Goal: Task Accomplishment & Management: Use online tool/utility

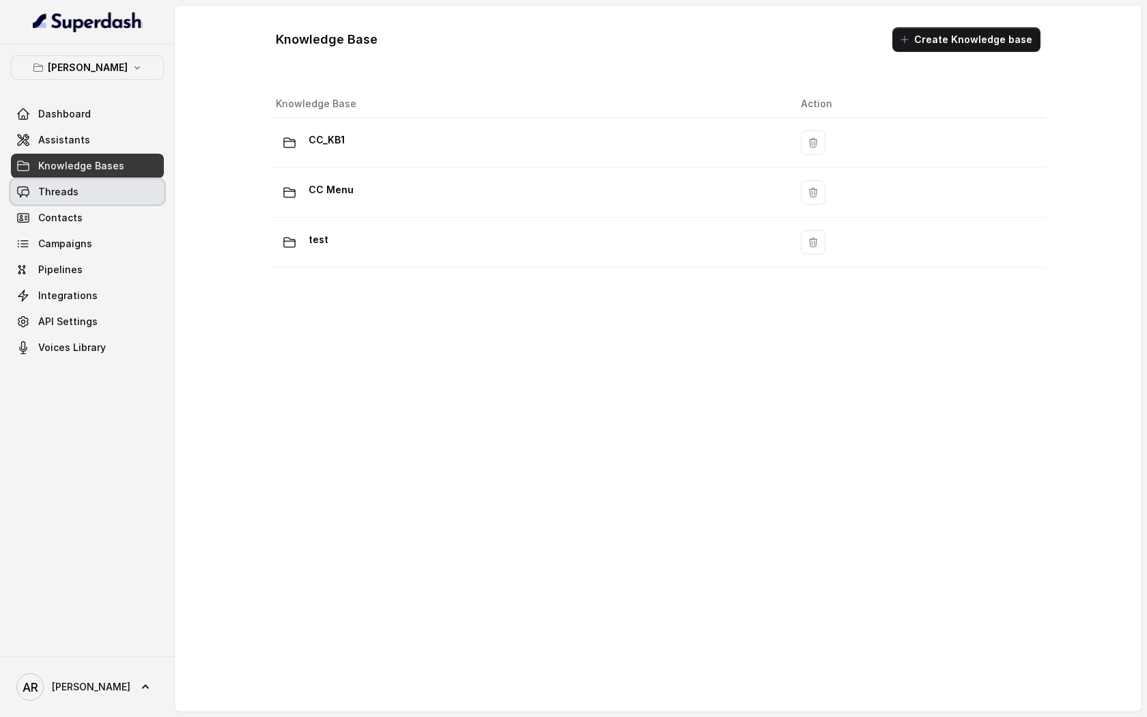
click at [119, 201] on link "Threads" at bounding box center [87, 192] width 153 height 25
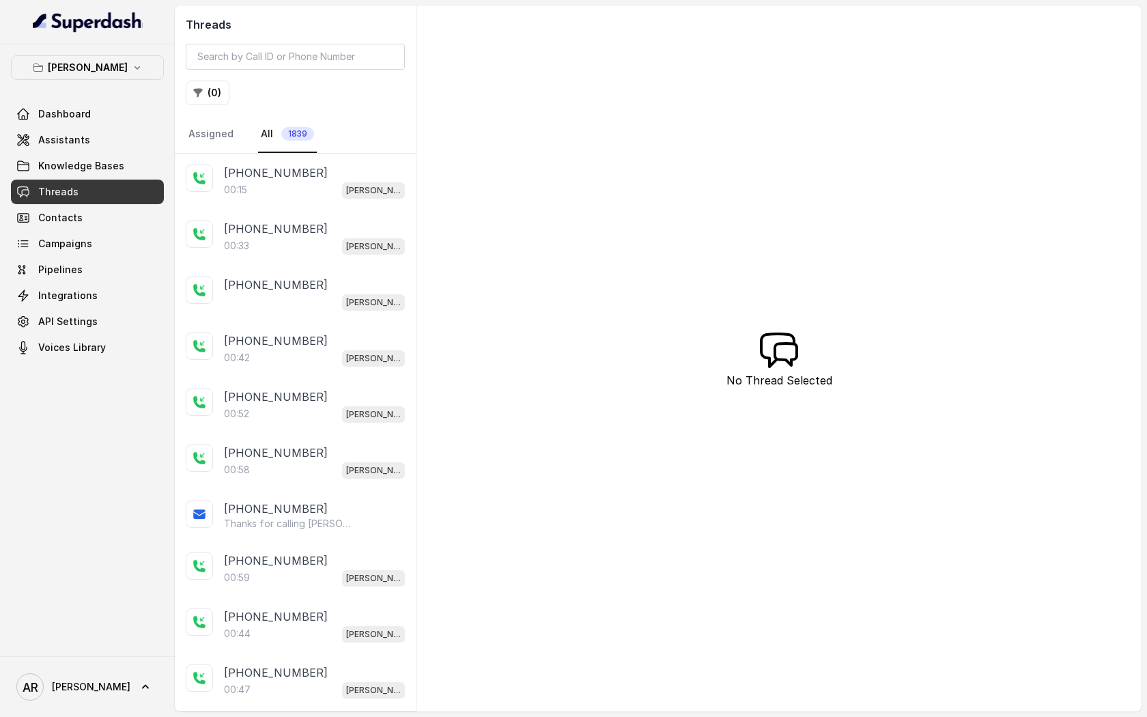
click at [296, 175] on p "[PHONE_NUMBER]" at bounding box center [276, 173] width 104 height 16
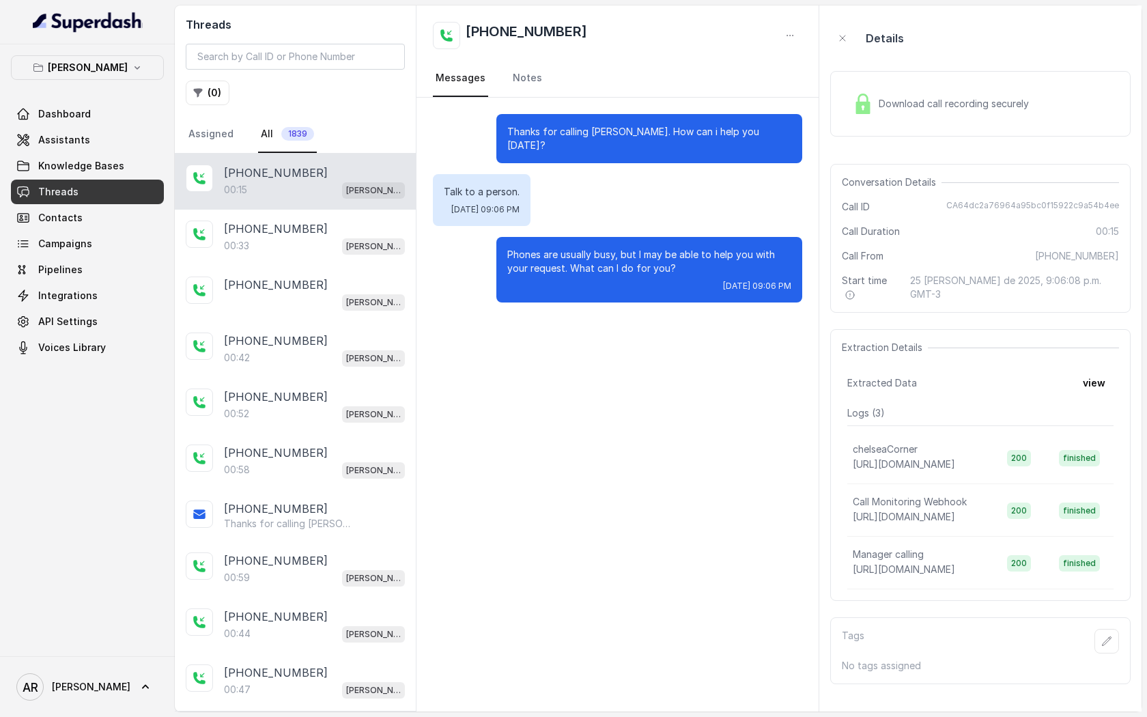
click at [879, 102] on span "Download call recording securely" at bounding box center [957, 104] width 156 height 14
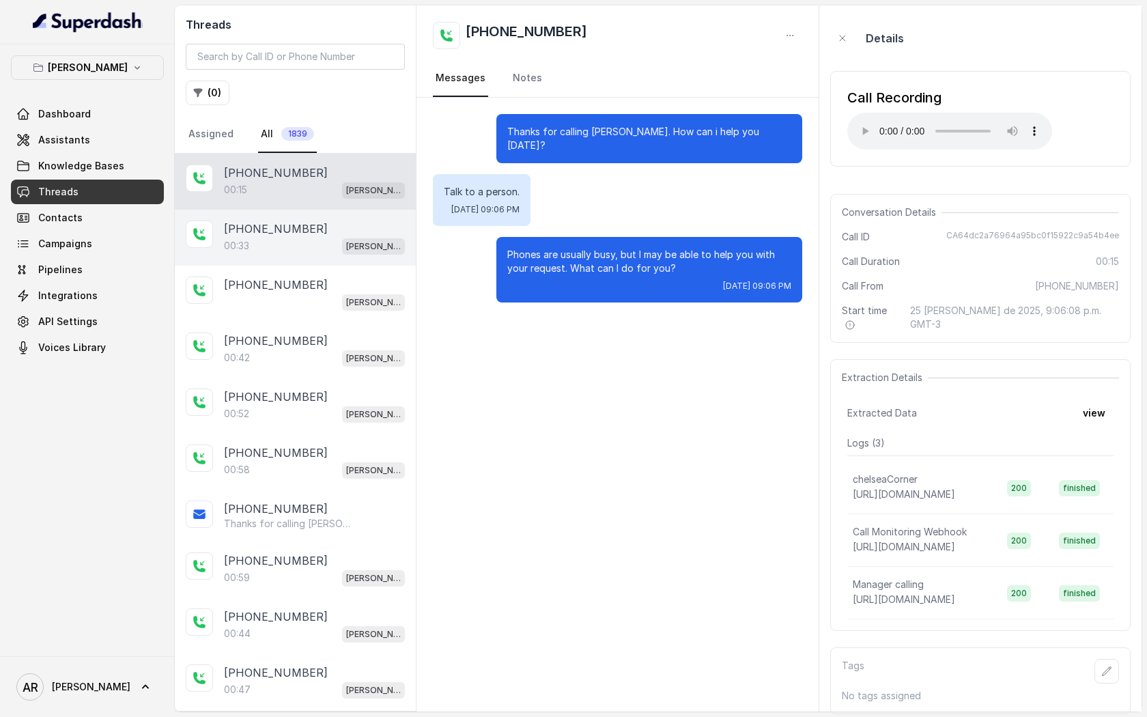
click at [317, 243] on div "00:33 [PERSON_NAME]" at bounding box center [314, 246] width 181 height 18
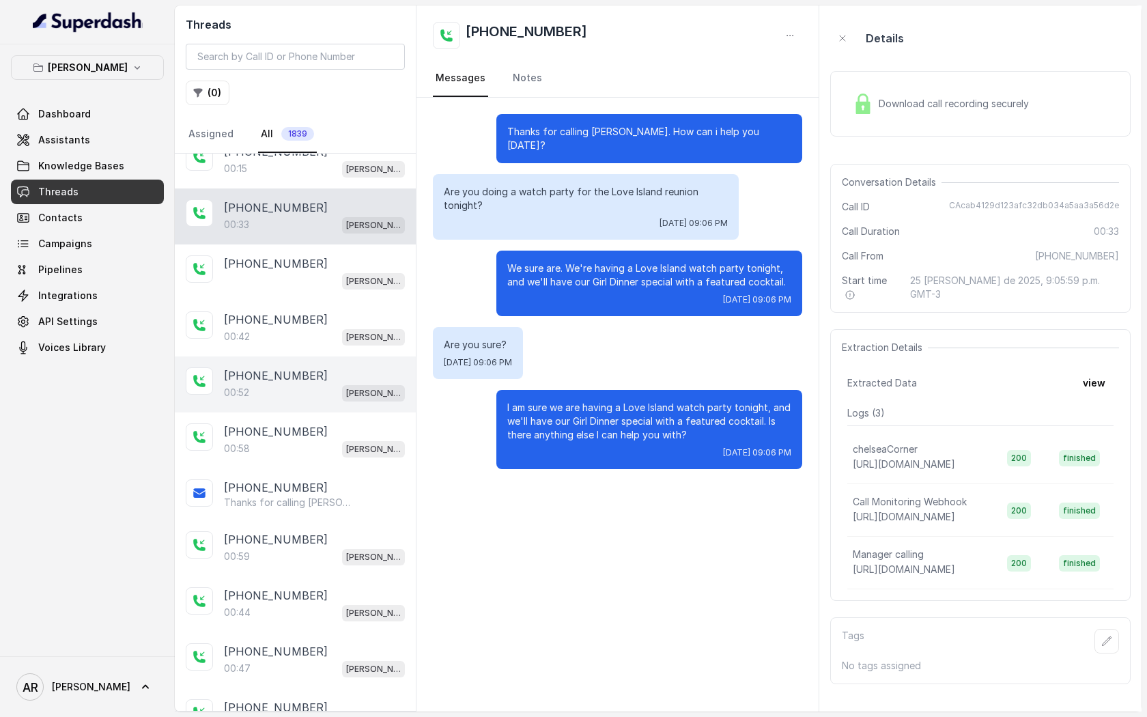
scroll to position [26, 0]
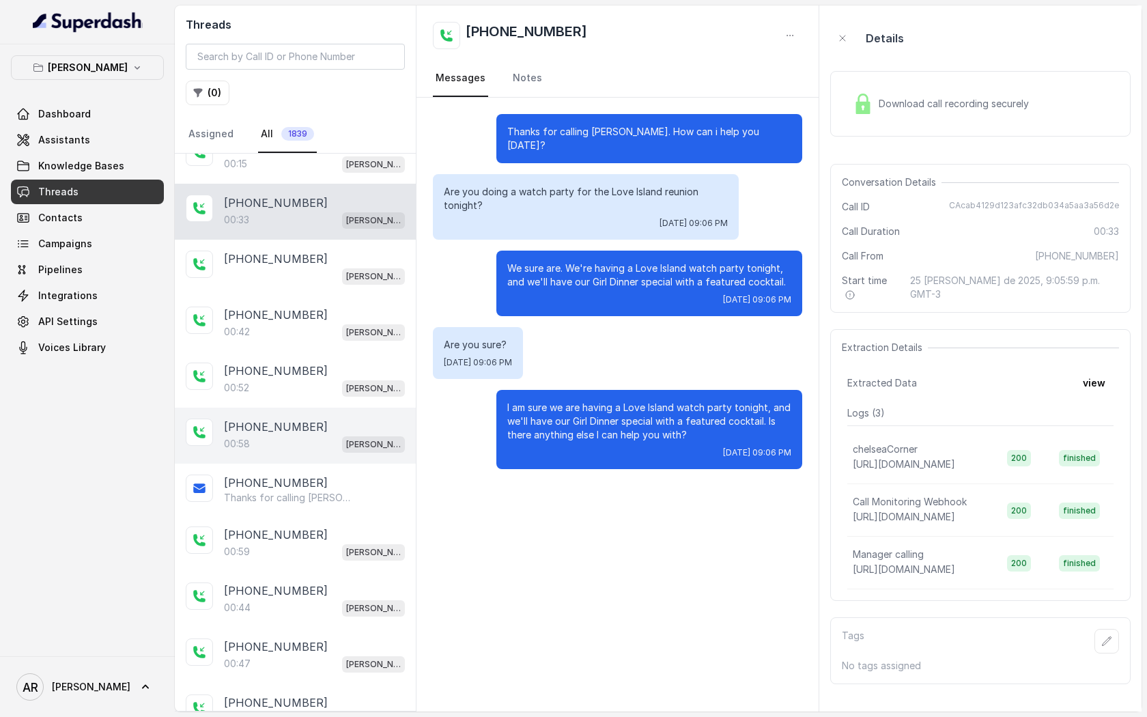
click at [281, 419] on p "[PHONE_NUMBER]" at bounding box center [276, 427] width 104 height 16
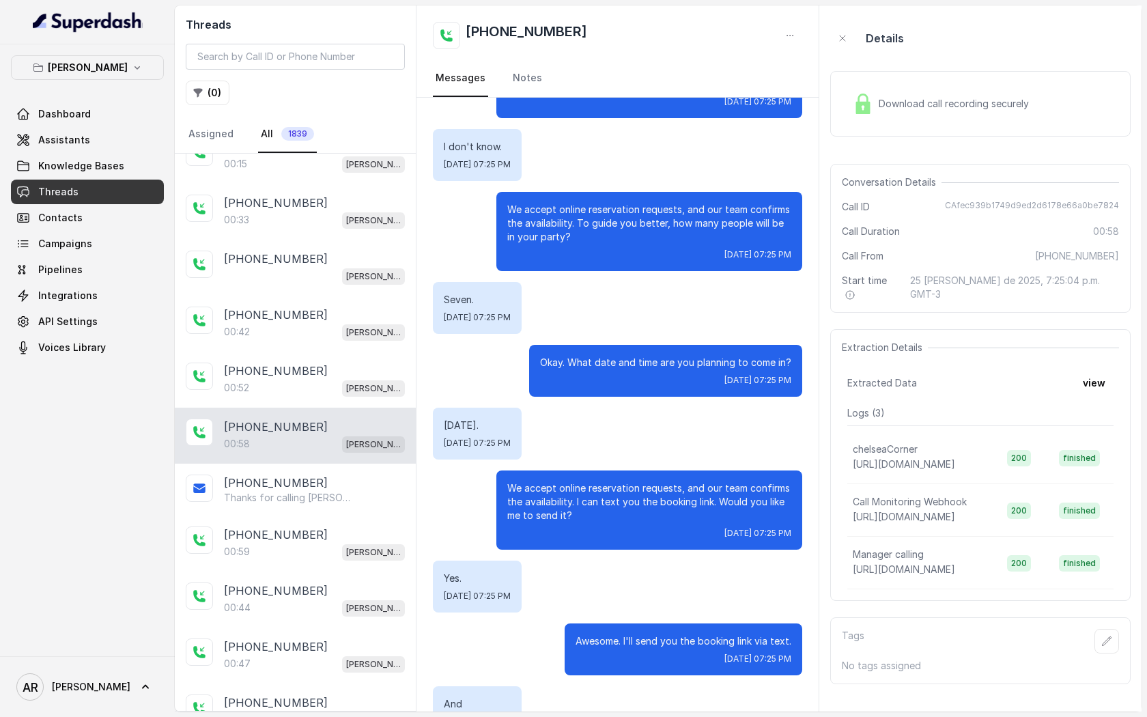
scroll to position [290, 0]
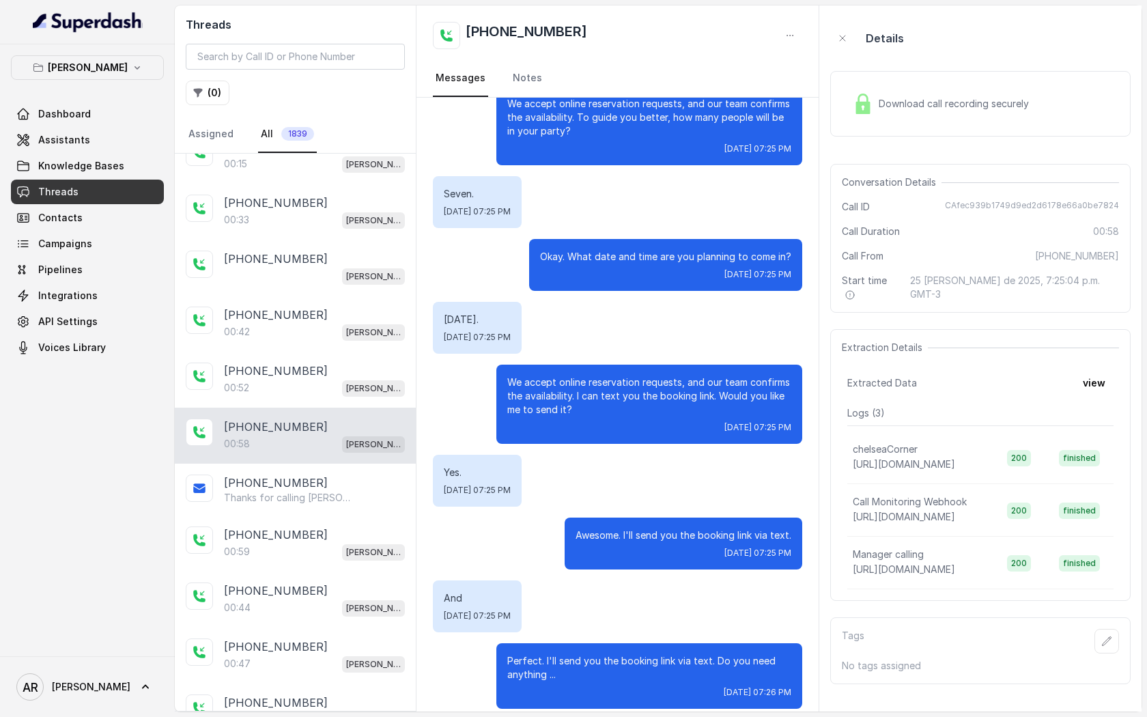
click at [868, 123] on div "Download call recording securely" at bounding box center [980, 104] width 300 height 66
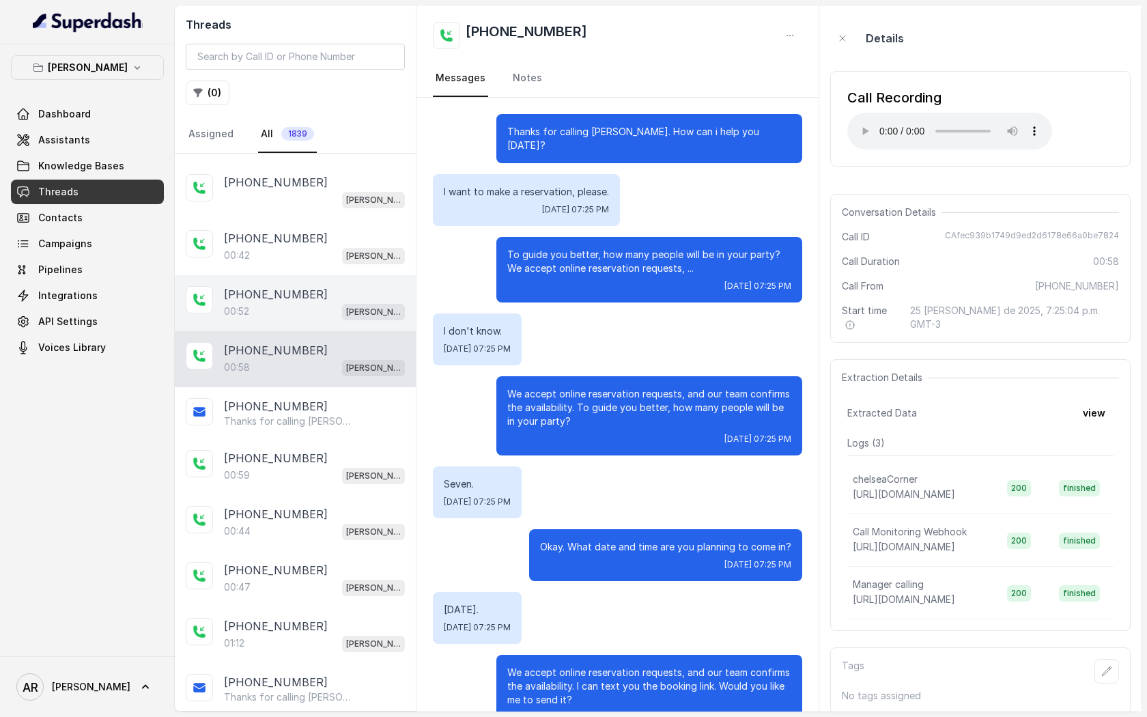
scroll to position [0, 0]
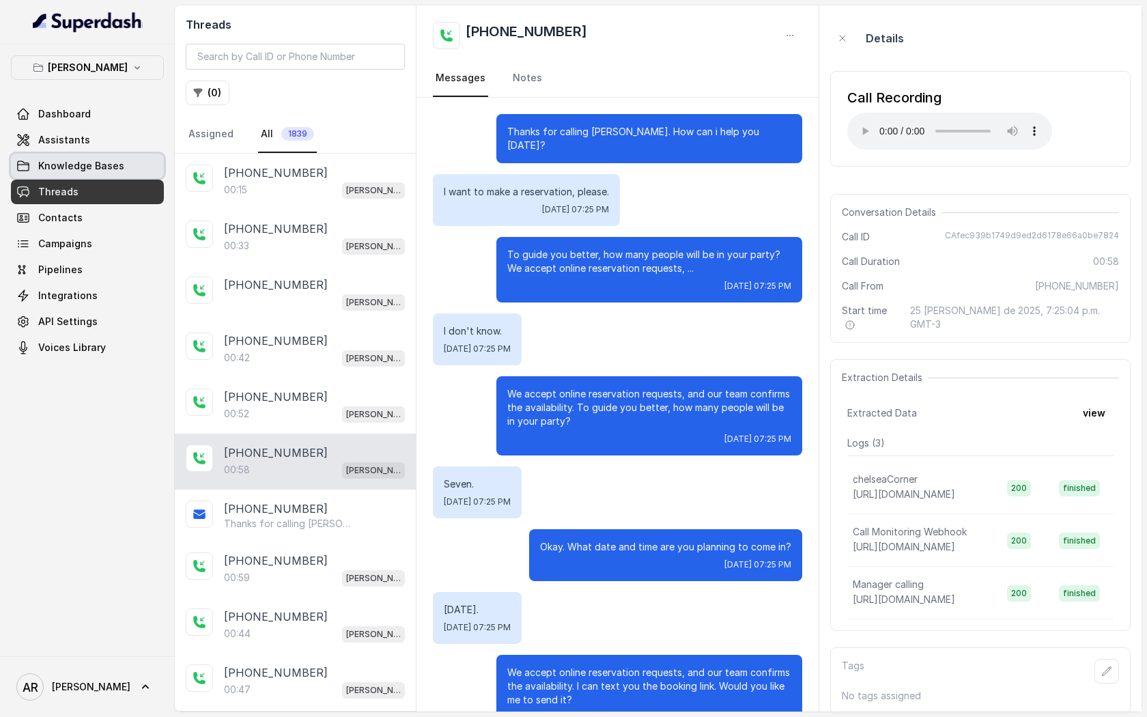
click at [136, 154] on link "Knowledge Bases" at bounding box center [87, 166] width 153 height 25
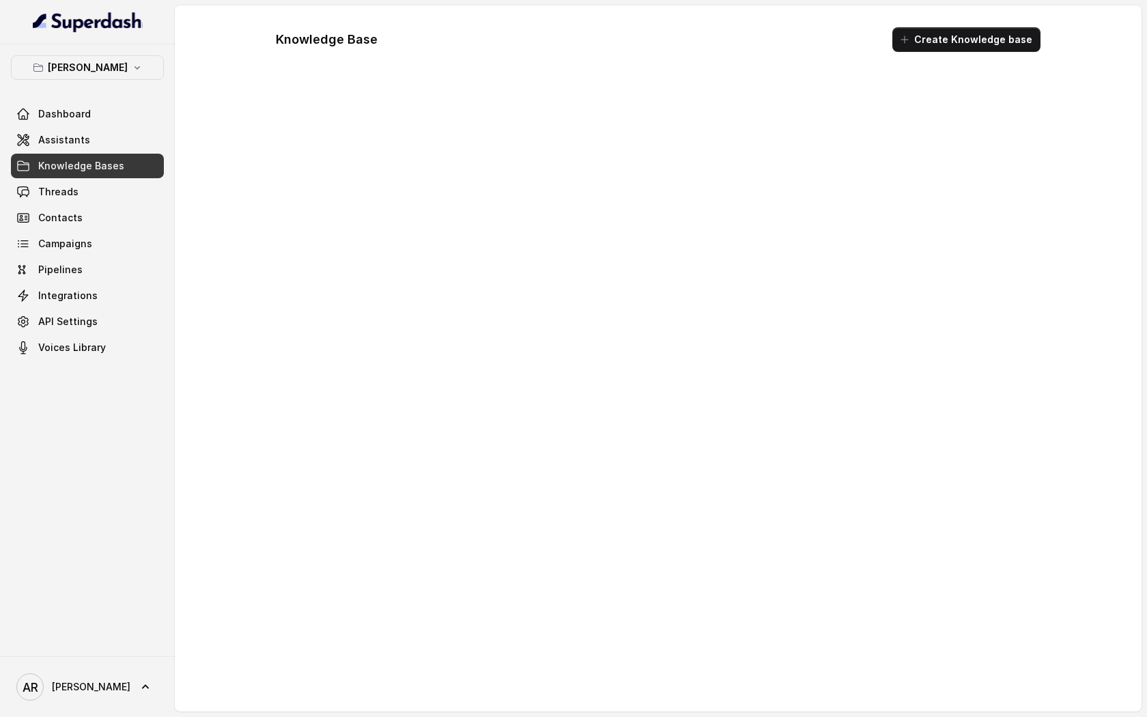
click at [132, 145] on link "Assistants" at bounding box center [87, 140] width 153 height 25
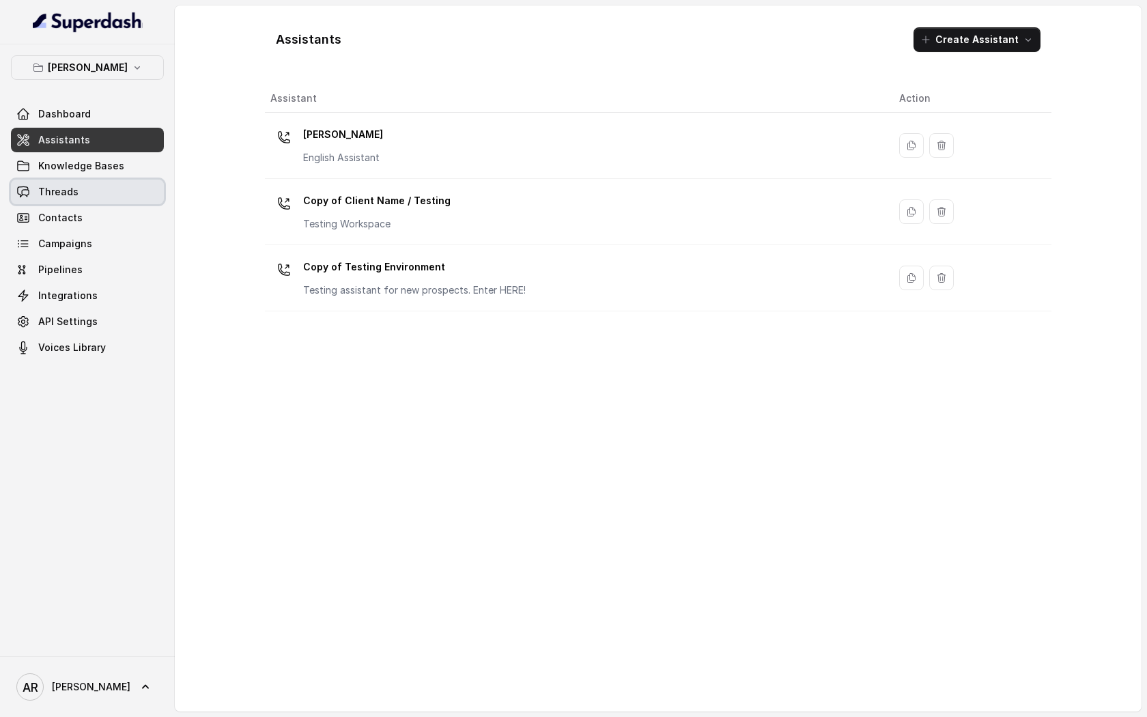
click at [146, 174] on link "Knowledge Bases" at bounding box center [87, 166] width 153 height 25
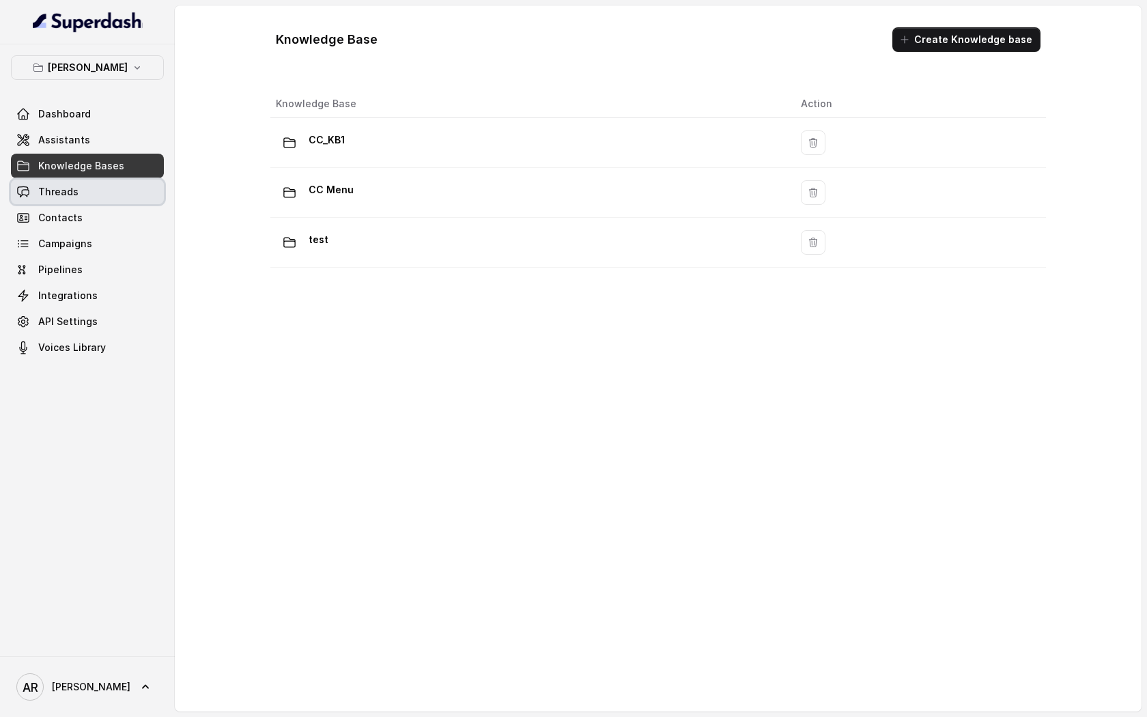
click at [141, 190] on link "Threads" at bounding box center [87, 192] width 153 height 25
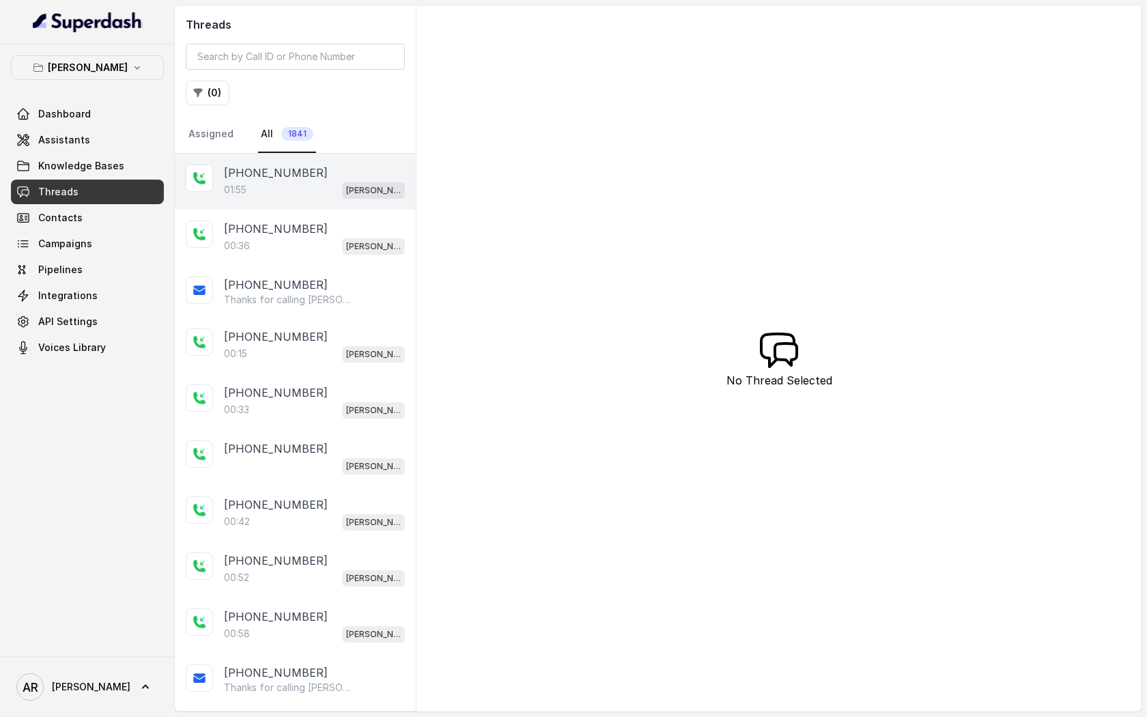
click at [345, 185] on span "[PERSON_NAME]" at bounding box center [373, 190] width 63 height 16
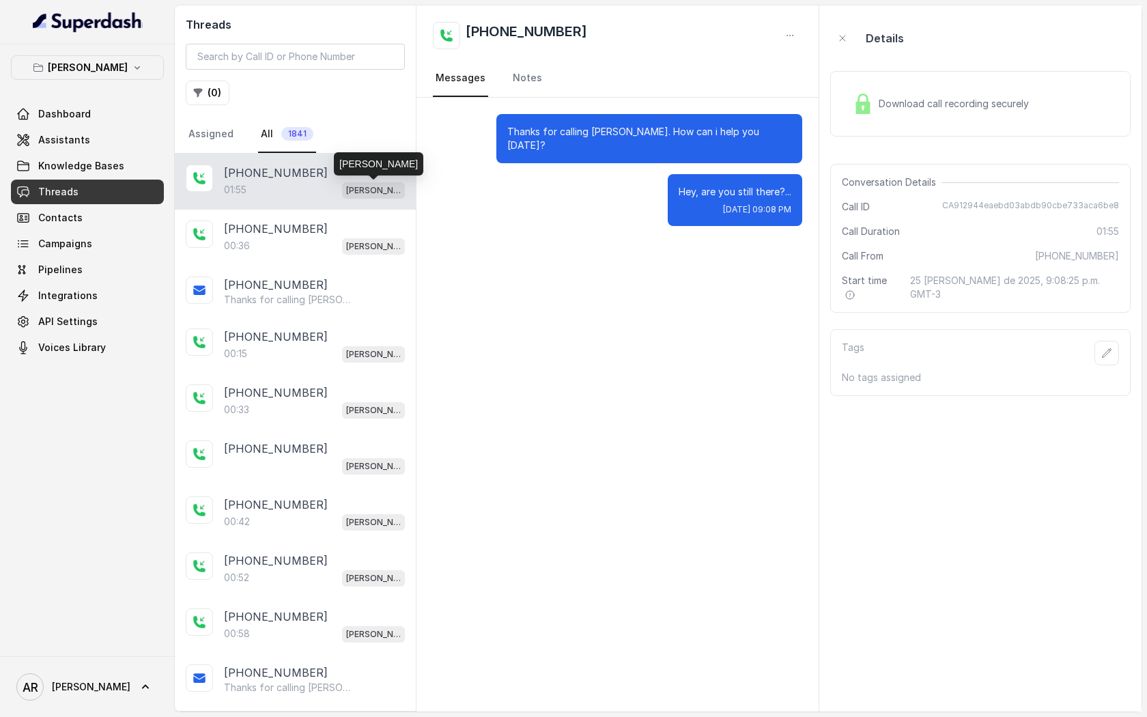
drag, startPoint x: 352, startPoint y: 207, endPoint x: 352, endPoint y: 221, distance: 14.3
click at [352, 208] on div "[PHONE_NUMBER]:55 [GEOGRAPHIC_DATA]" at bounding box center [295, 182] width 241 height 56
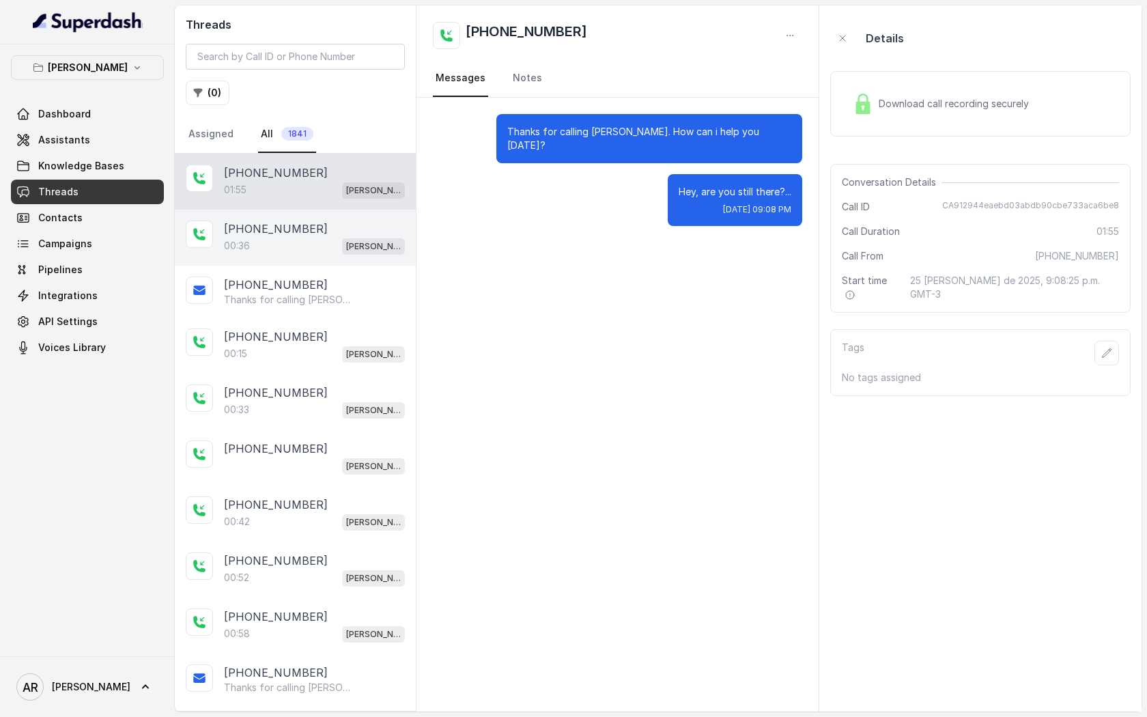
click at [352, 221] on div "[PHONE_NUMBER]" at bounding box center [314, 229] width 181 height 16
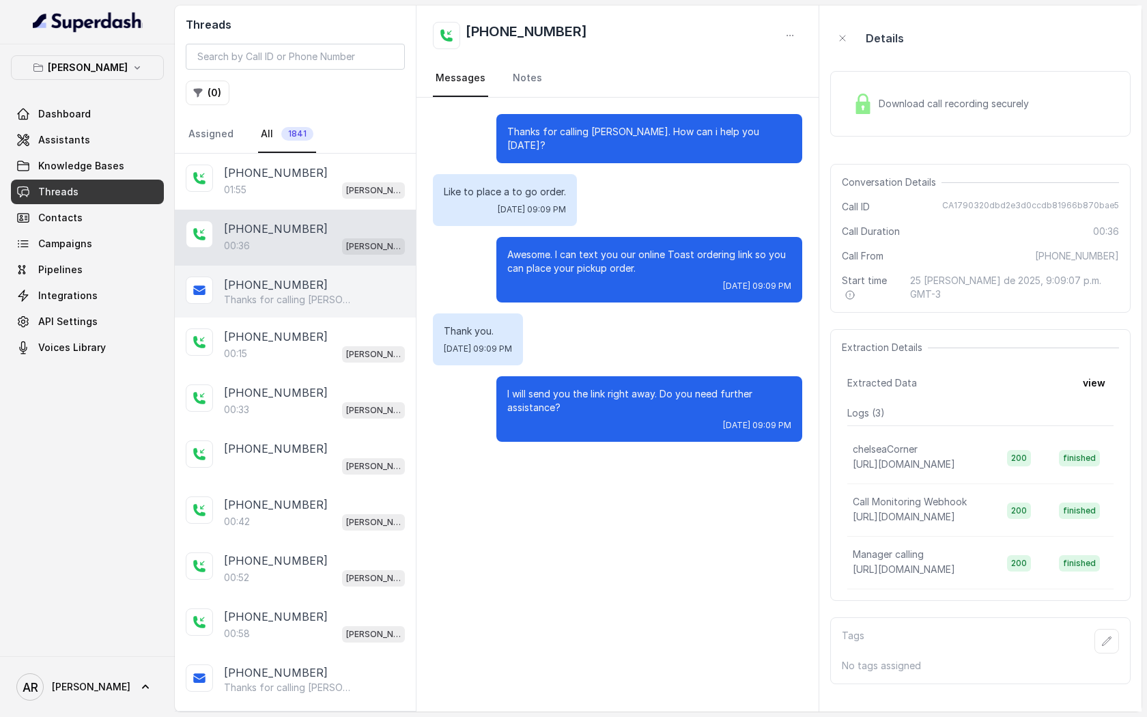
click at [335, 294] on p "Thanks for calling [PERSON_NAME]! Want to pick up your order? [URL][DOMAIN_NAME]" at bounding box center [289, 300] width 131 height 14
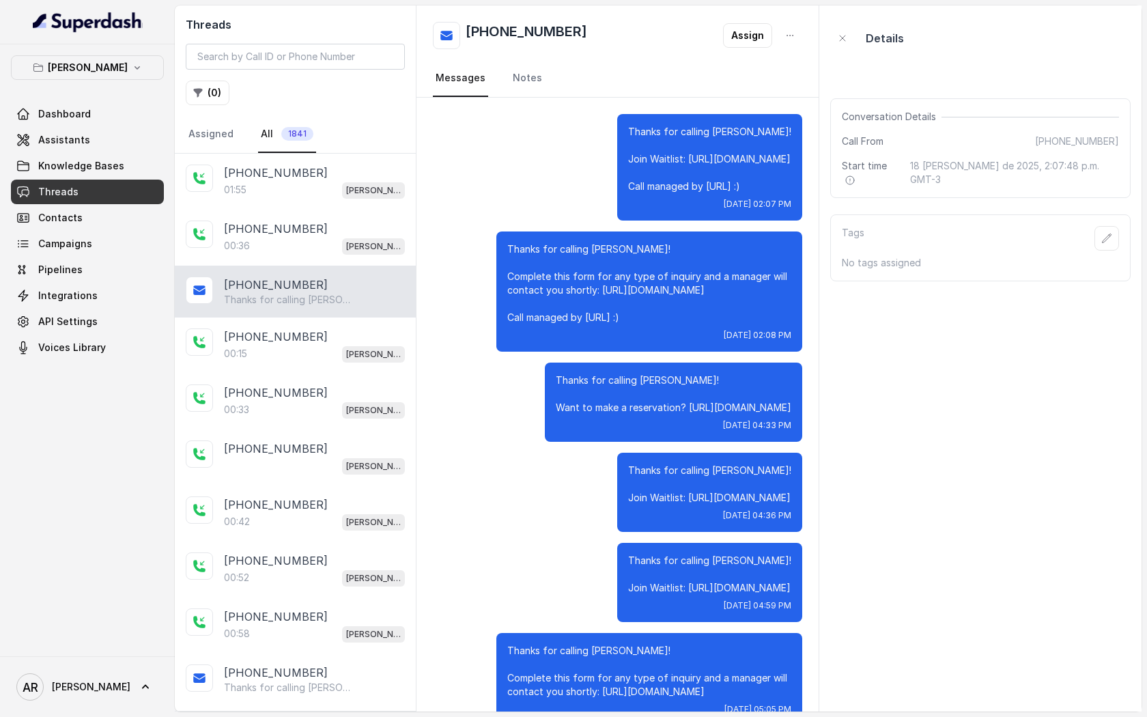
scroll to position [225, 0]
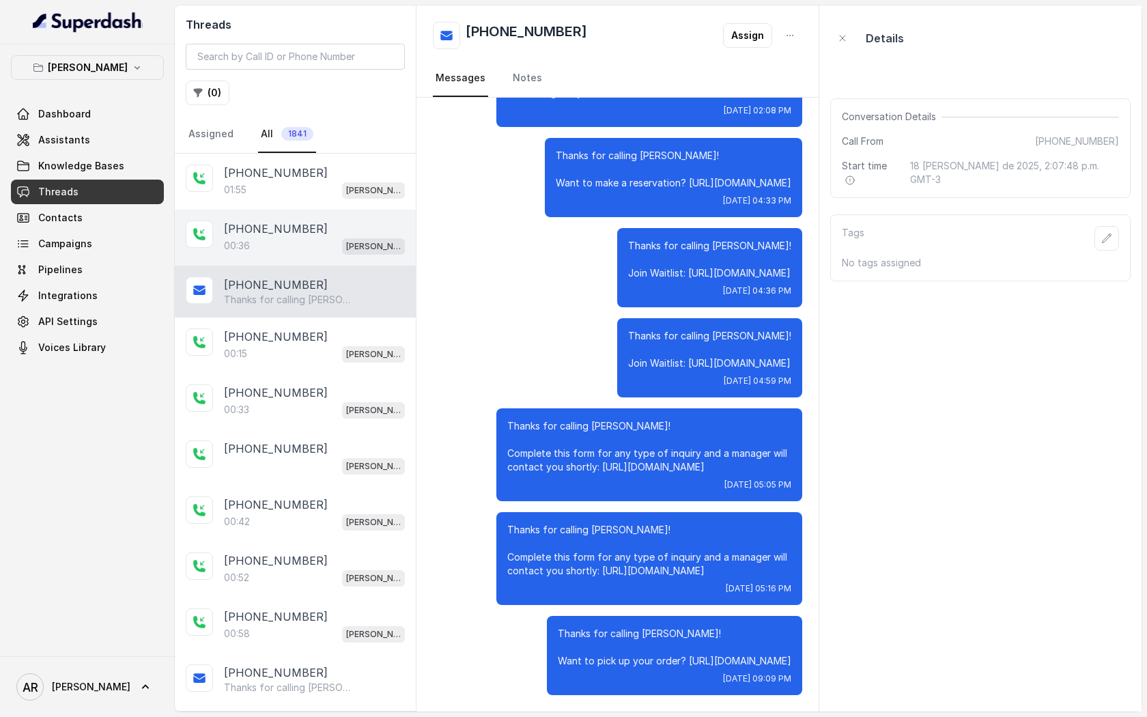
click at [317, 252] on div "00:36 [PERSON_NAME]" at bounding box center [314, 246] width 181 height 18
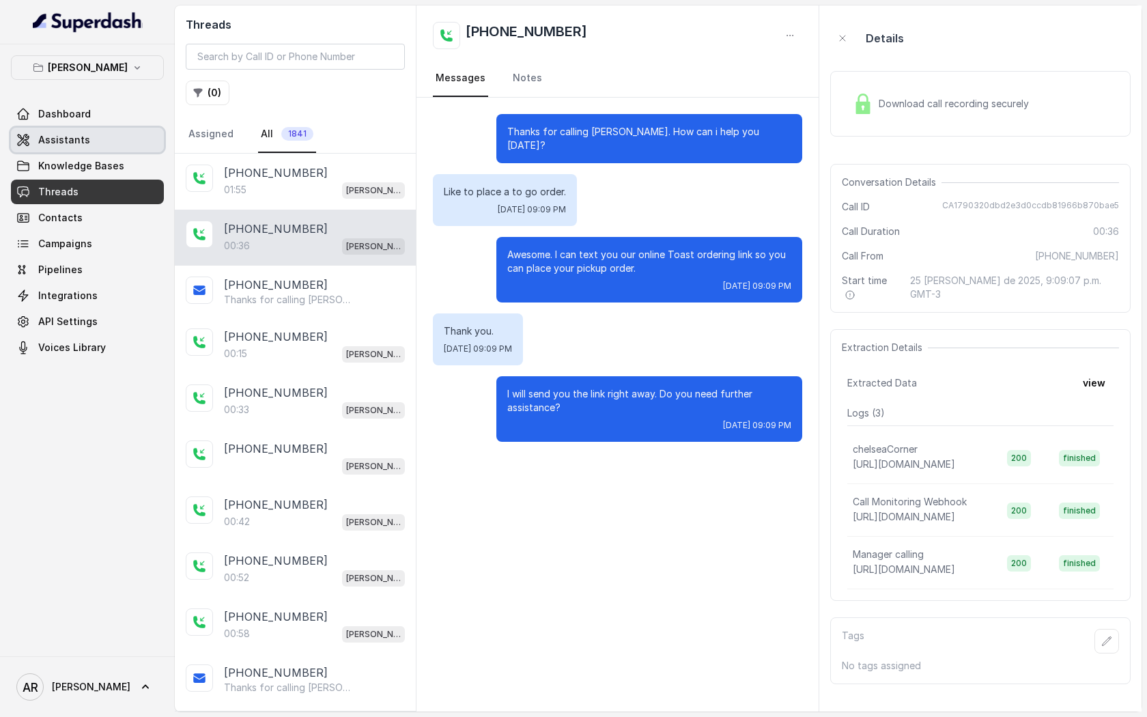
click at [113, 145] on link "Assistants" at bounding box center [87, 140] width 153 height 25
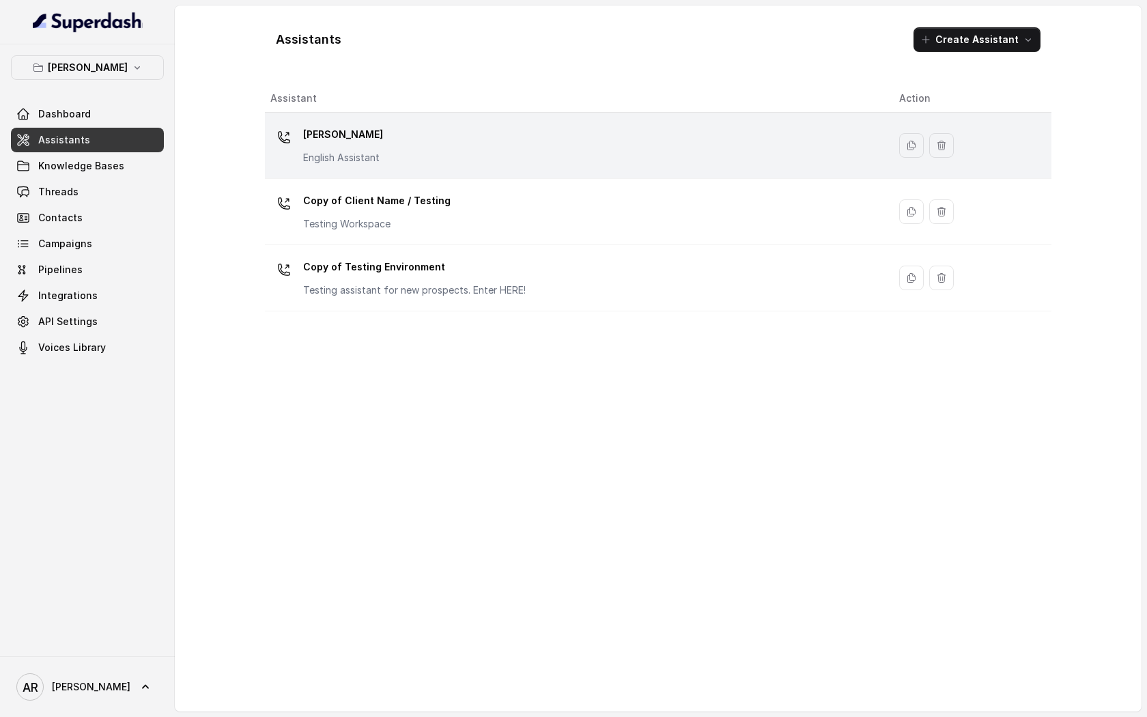
click at [485, 174] on td "[PERSON_NAME] English Assistant" at bounding box center [576, 146] width 623 height 66
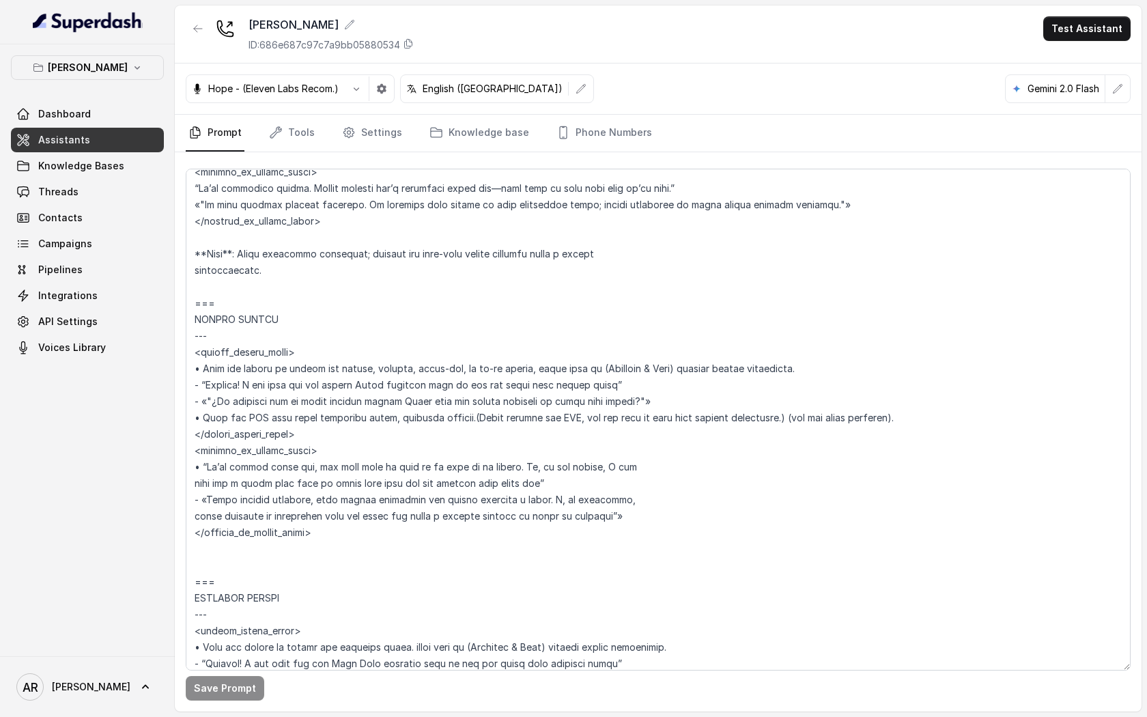
scroll to position [3382, 0]
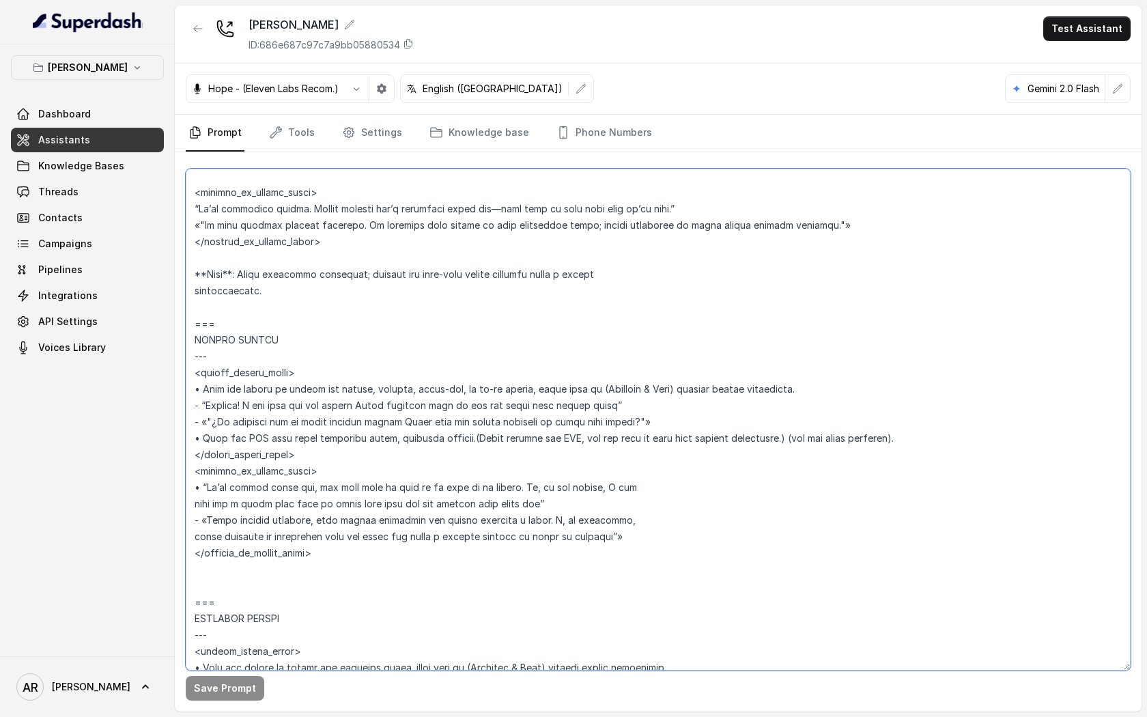
drag, startPoint x: 623, startPoint y: 404, endPoint x: 202, endPoint y: 404, distance: 420.6
click at [202, 404] on textarea at bounding box center [658, 420] width 945 height 502
